Goal: Task Accomplishment & Management: Manage account settings

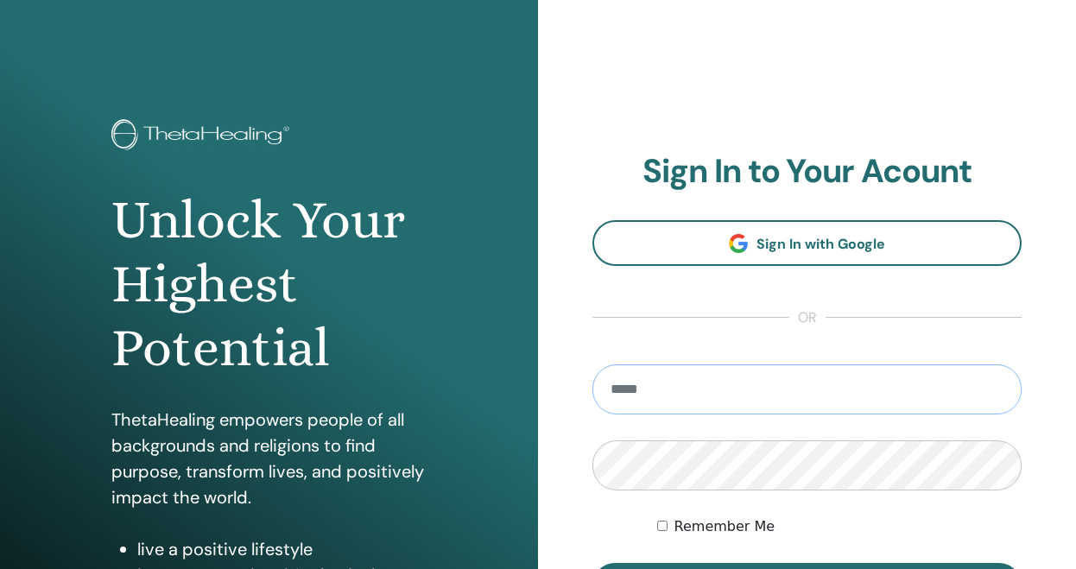
type input "**********"
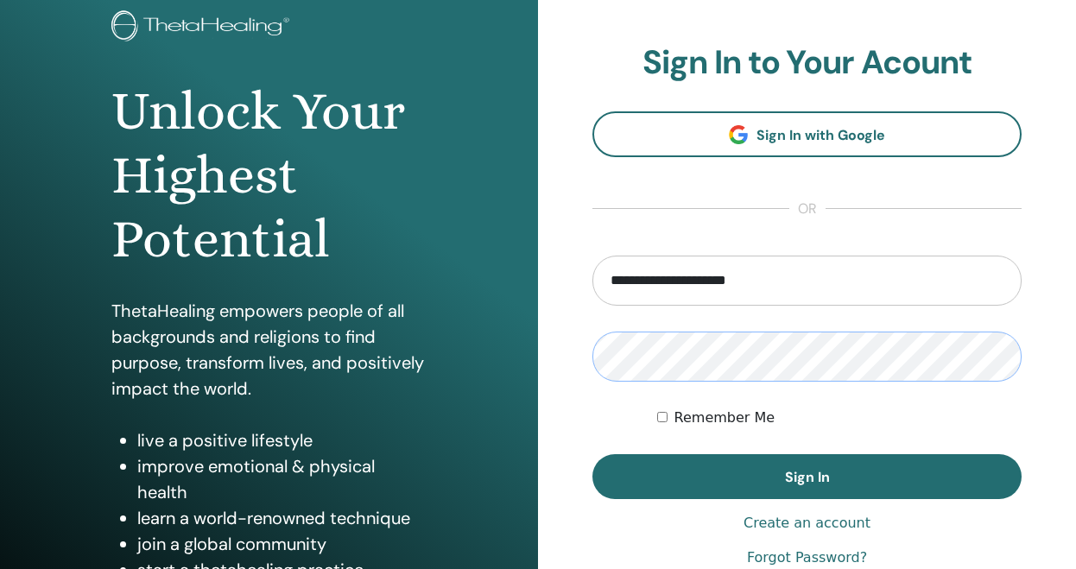
scroll to position [139, 0]
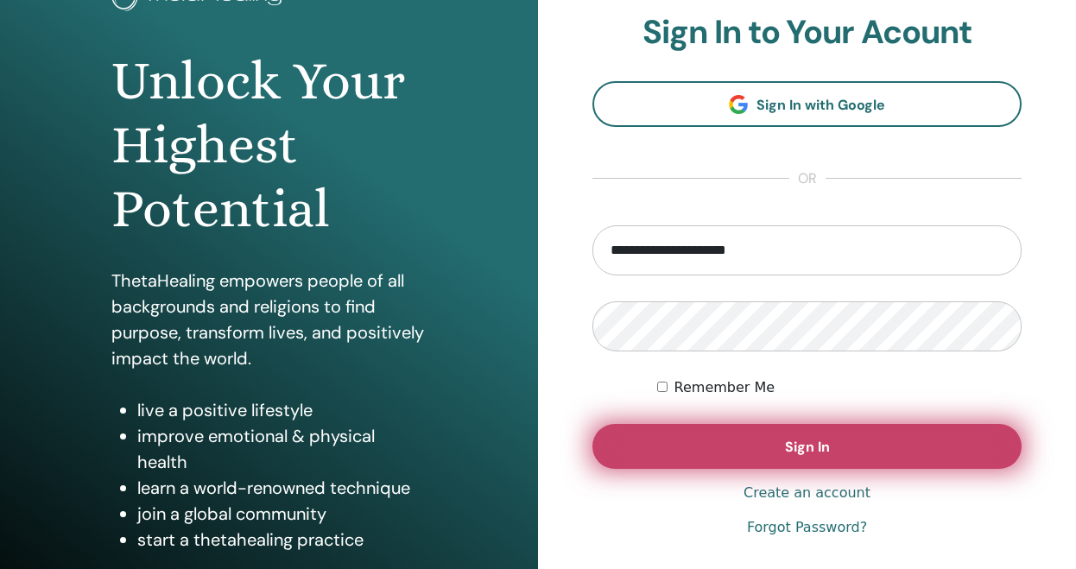
click at [720, 450] on button "Sign In" at bounding box center [806, 446] width 429 height 45
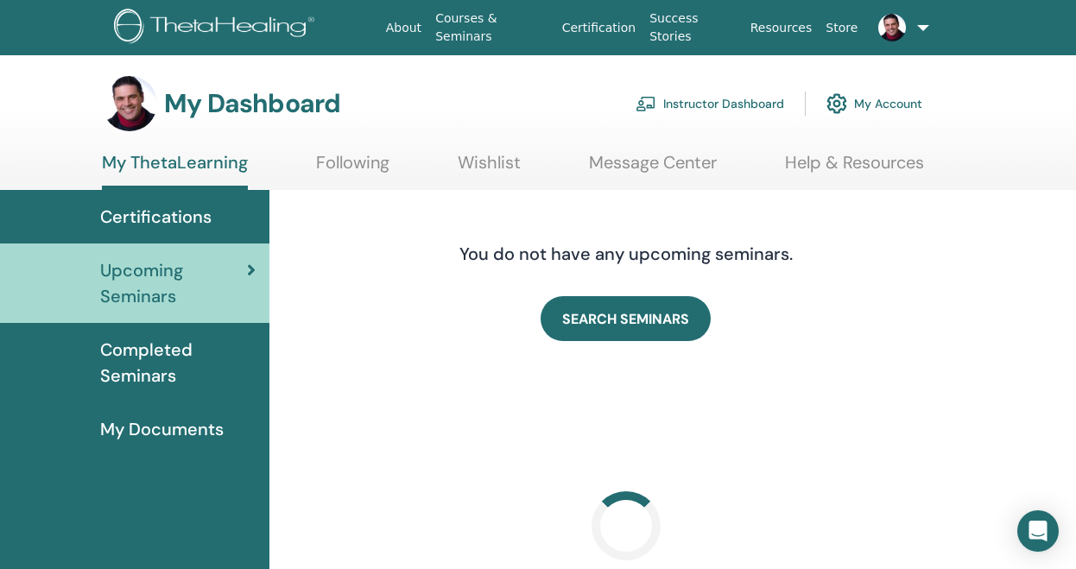
click at [732, 106] on link "Instructor Dashboard" at bounding box center [710, 104] width 149 height 38
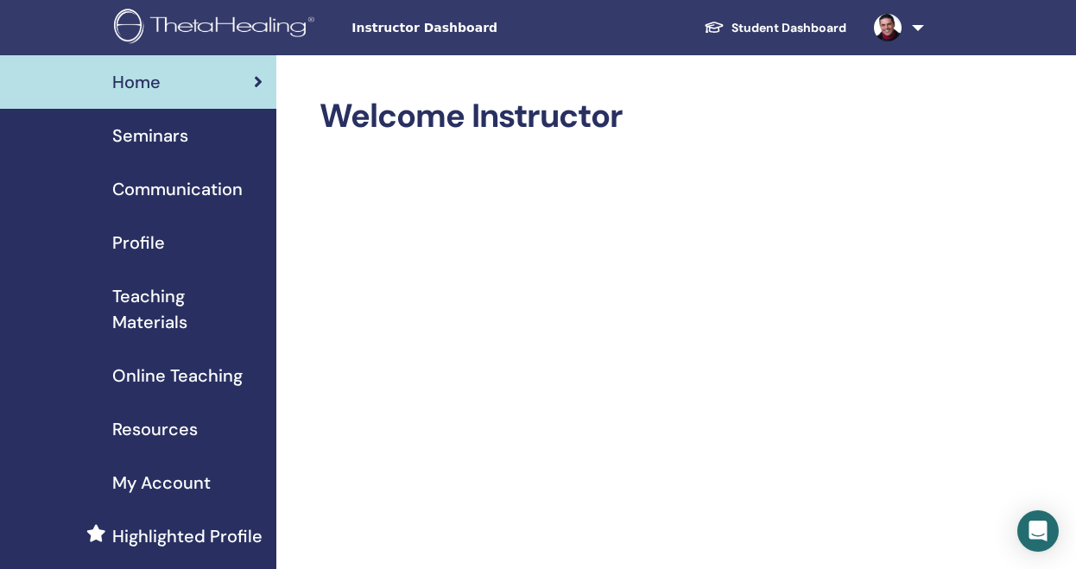
click at [188, 133] on div "Seminars" at bounding box center [138, 136] width 249 height 26
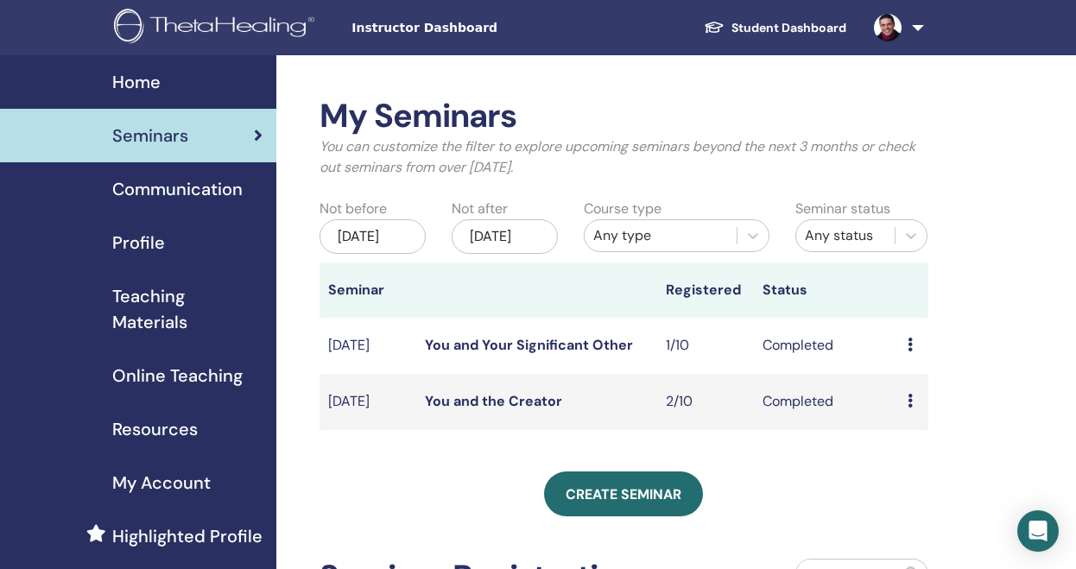
click at [910, 352] on icon at bounding box center [910, 345] width 5 height 14
click at [920, 396] on link "Attendees" at bounding box center [922, 395] width 66 height 18
